Goal: Find specific page/section: Find specific page/section

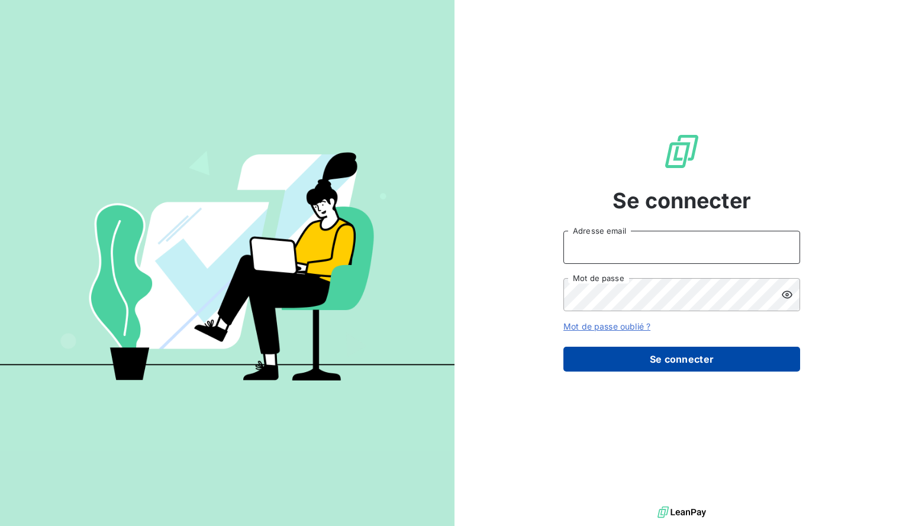
type input "af@hiptown.com"
click at [659, 357] on button "Se connecter" at bounding box center [681, 359] width 237 height 25
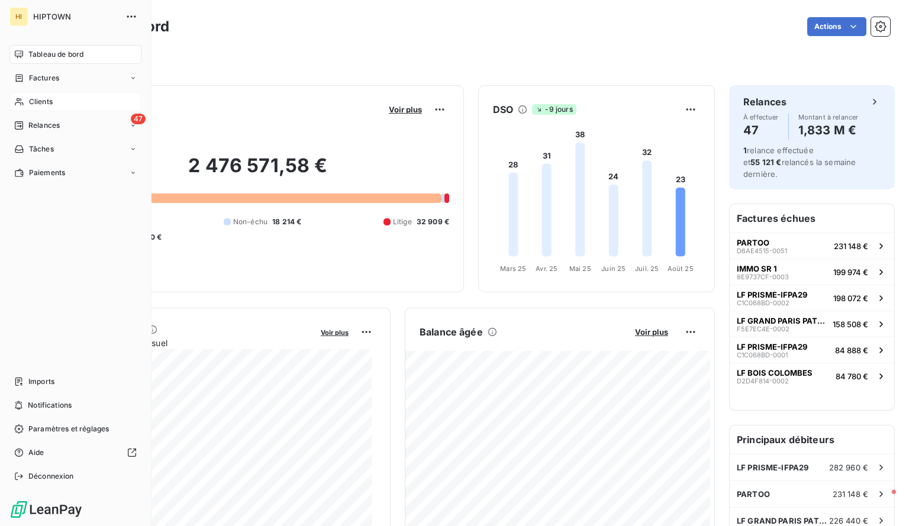
click at [42, 95] on div "Clients" at bounding box center [75, 101] width 132 height 19
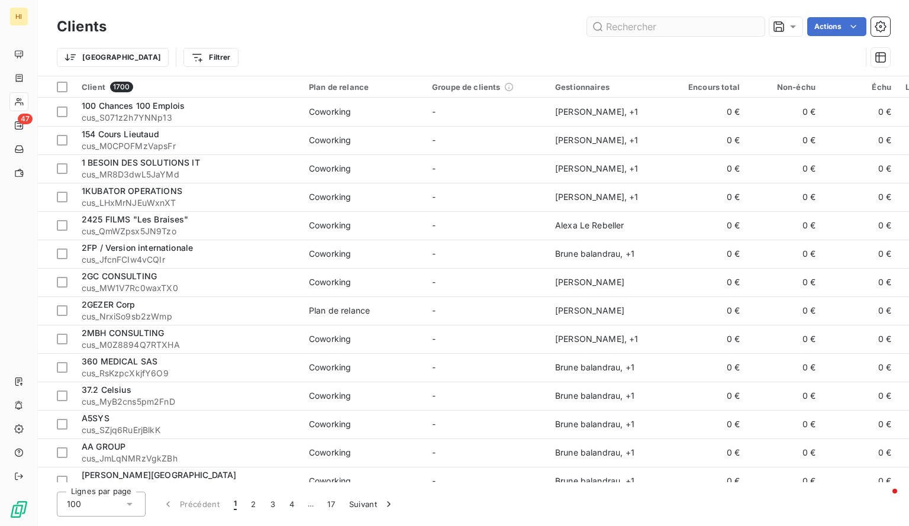
click at [629, 24] on input "text" at bounding box center [676, 26] width 178 height 19
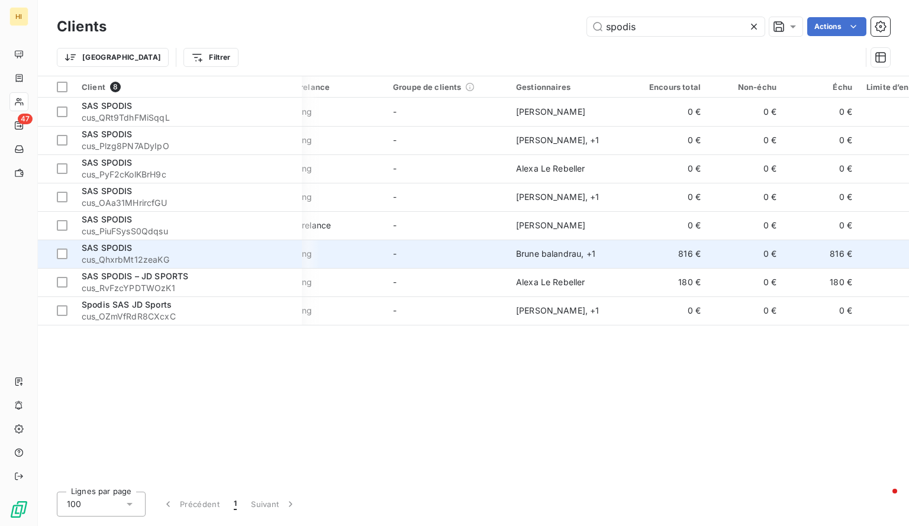
scroll to position [0, 38]
type input "spodis"
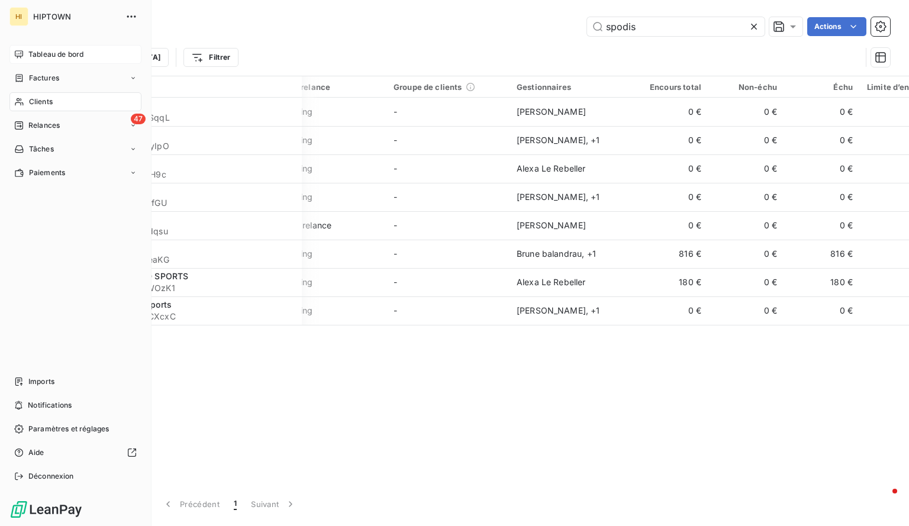
click at [26, 57] on div "Tableau de bord" at bounding box center [75, 54] width 132 height 19
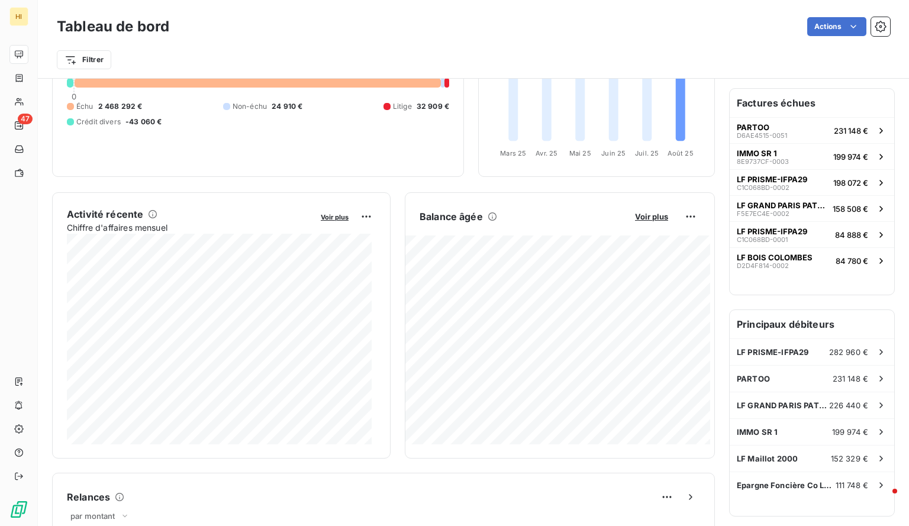
scroll to position [167, 0]
